Goal: Obtain resource: Obtain resource

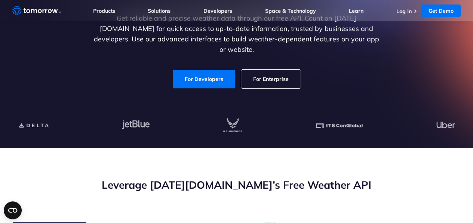
click at [196, 74] on link "For Developers" at bounding box center [204, 79] width 62 height 19
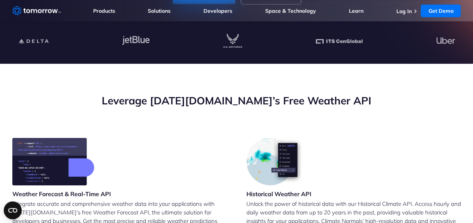
scroll to position [210, 0]
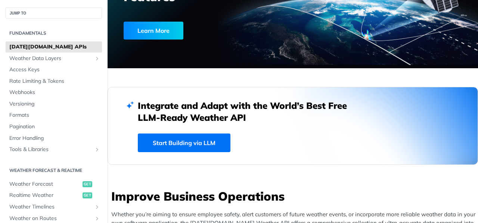
scroll to position [122, 0]
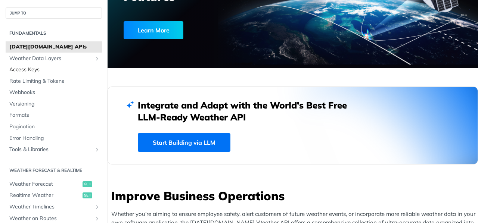
click at [27, 74] on link "Access Keys" at bounding box center [54, 69] width 96 height 11
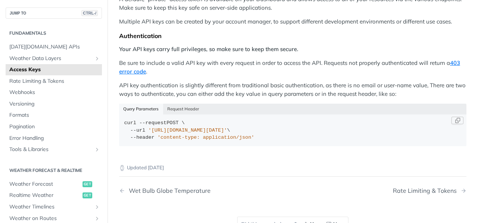
scroll to position [213, 0]
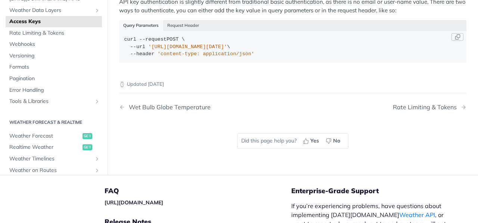
drag, startPoint x: 148, startPoint y: 44, endPoint x: 303, endPoint y: 49, distance: 154.7
click at [303, 49] on div "curl --request POST \ --url 'https://api.tomorrow.io/v4/locations?apikey=API_KE…" at bounding box center [292, 47] width 337 height 22
copy div "https://api.tomorrow.io/v4/locations?apikey=API_KEY' \"
